Goal: Task Accomplishment & Management: Manage account settings

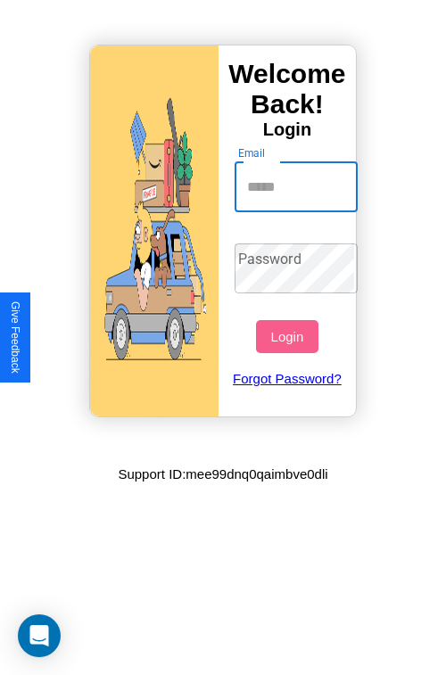
click at [298, 186] on input "Email" at bounding box center [297, 187] width 124 height 50
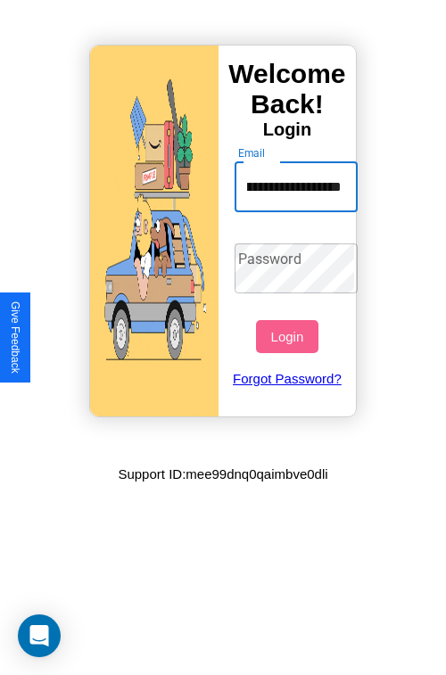
scroll to position [0, 80]
type input "**********"
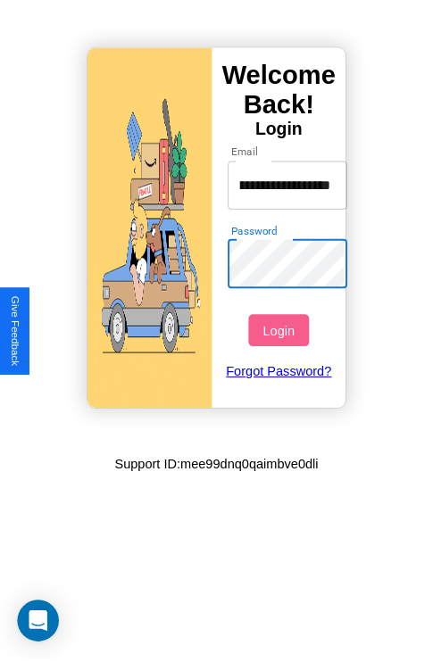
scroll to position [0, 0]
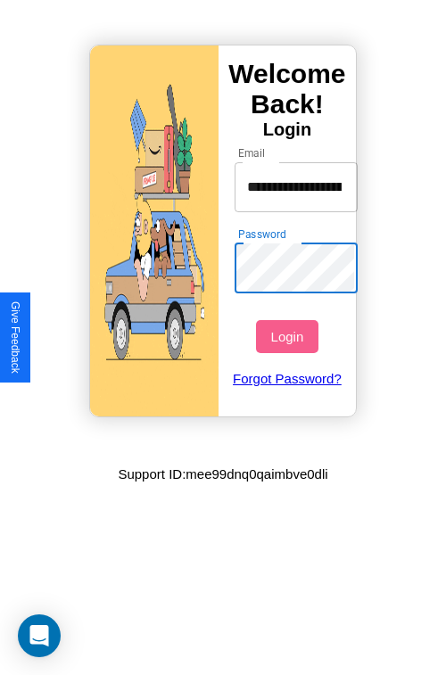
click at [289, 336] on button "Login" at bounding box center [287, 336] width 62 height 33
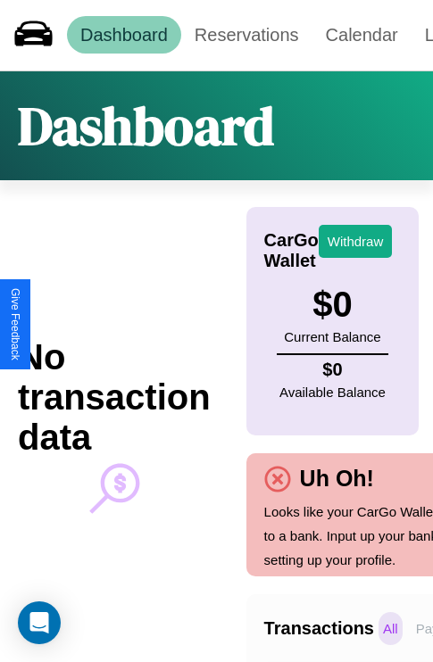
scroll to position [0, 127]
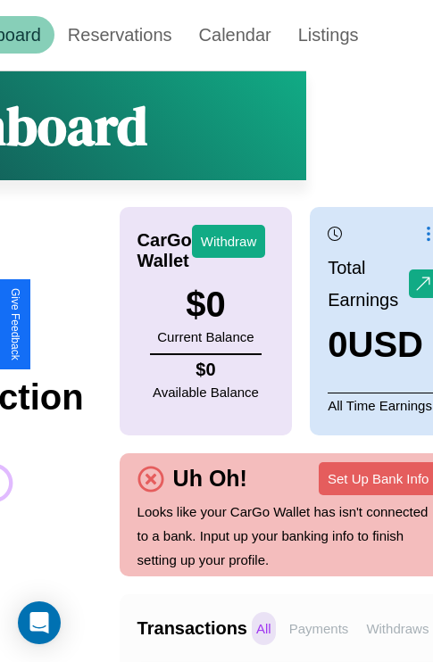
click at [397, 628] on p "Withdraws" at bounding box center [396, 628] width 71 height 33
click at [263, 628] on p "All" at bounding box center [264, 628] width 24 height 33
click at [318, 628] on p "Payments" at bounding box center [319, 628] width 69 height 33
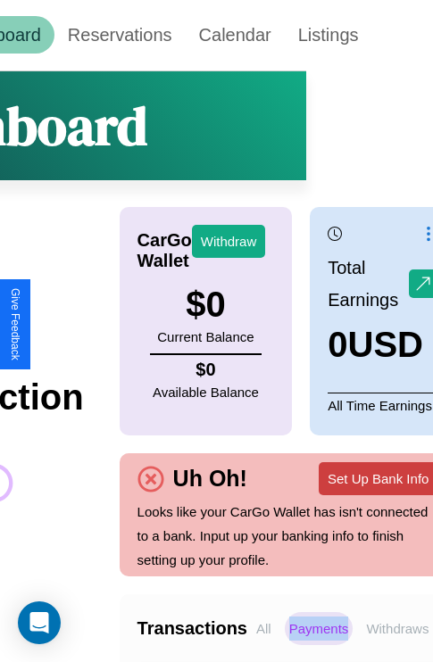
click at [377, 478] on button "Set Up Bank Info" at bounding box center [377, 478] width 119 height 33
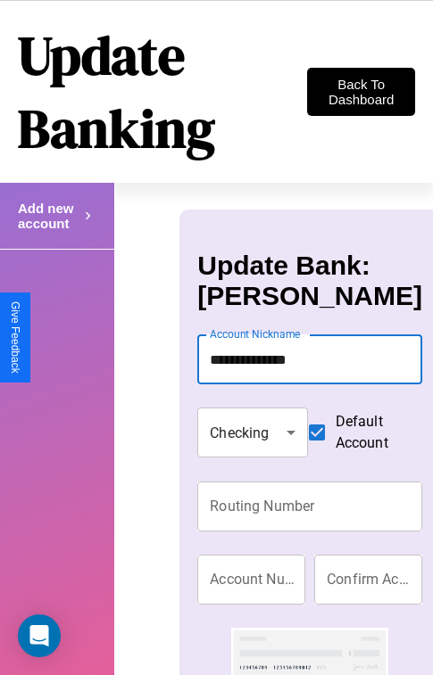
type input "**********"
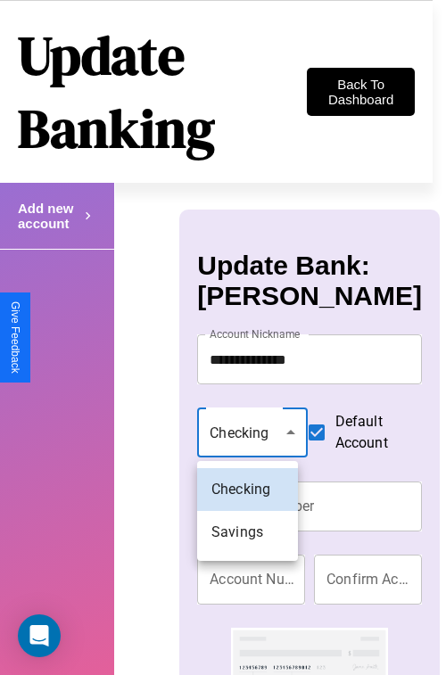
click at [247, 435] on div at bounding box center [223, 337] width 446 height 675
